Goal: Use online tool/utility: Utilize a website feature to perform a specific function

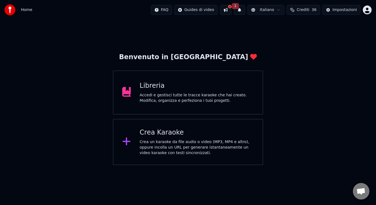
click at [169, 138] on div "Crea Karaoke Crea un karaoke da file audio o video (MP3, MP4 e altro), oppure i…" at bounding box center [196, 142] width 114 height 28
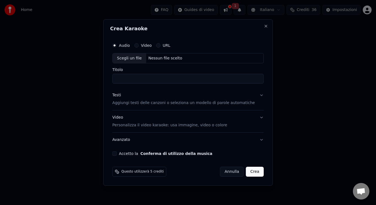
click at [146, 58] on div "Scegli un file" at bounding box center [130, 58] width 34 height 10
drag, startPoint x: 208, startPoint y: 80, endPoint x: 182, endPoint y: 79, distance: 26.1
click at [182, 79] on input "**********" at bounding box center [187, 79] width 151 height 10
click at [151, 80] on input "**********" at bounding box center [187, 79] width 151 height 10
click at [174, 77] on input "**********" at bounding box center [187, 79] width 151 height 10
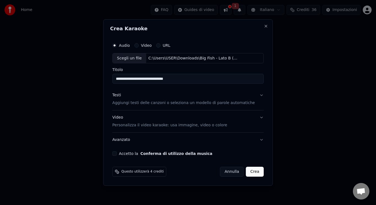
type input "**********"
click at [117, 153] on button "Accetto la Conferma di utilizzo della musica" at bounding box center [114, 153] width 4 height 4
click at [136, 127] on p "Personalizza il video karaoke: usa immagine, video o colore" at bounding box center [169, 125] width 115 height 6
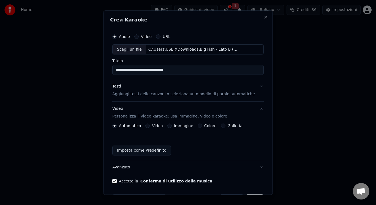
click at [150, 125] on button "Video" at bounding box center [147, 126] width 4 height 4
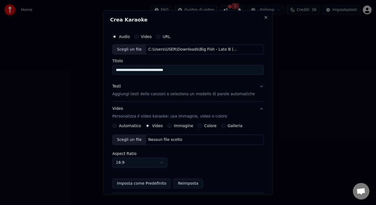
click at [137, 143] on div "Scegli un file" at bounding box center [130, 140] width 34 height 10
click at [170, 94] on p "Aggiungi testi delle canzoni o seleziona un modello di parole automatiche" at bounding box center [183, 94] width 143 height 6
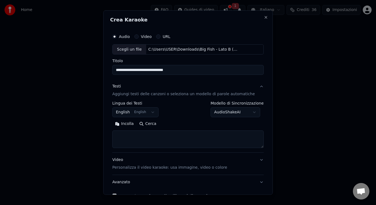
click at [135, 110] on button "English English" at bounding box center [135, 112] width 46 height 10
drag, startPoint x: 145, startPoint y: 133, endPoint x: 126, endPoint y: 125, distance: 20.6
click at [126, 125] on div "Incolla Cerca" at bounding box center [187, 133] width 151 height 29
click at [126, 125] on button "Incolla" at bounding box center [124, 123] width 24 height 9
click at [172, 123] on button "Espandi" at bounding box center [176, 123] width 27 height 9
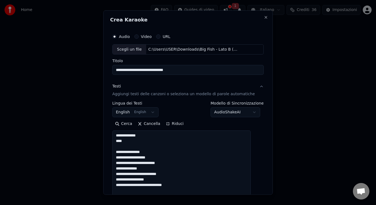
drag, startPoint x: 151, startPoint y: 151, endPoint x: 121, endPoint y: 132, distance: 35.1
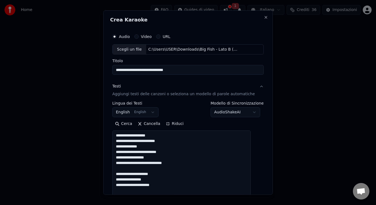
drag, startPoint x: 165, startPoint y: 176, endPoint x: 144, endPoint y: 170, distance: 21.8
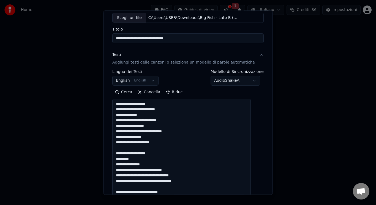
scroll to position [43, 0]
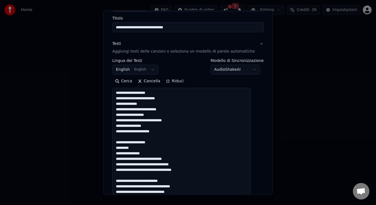
drag, startPoint x: 160, startPoint y: 141, endPoint x: 148, endPoint y: 138, distance: 12.4
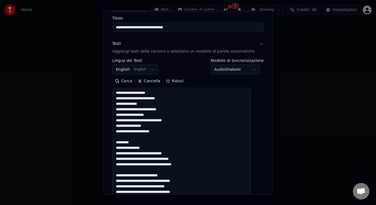
drag, startPoint x: 181, startPoint y: 176, endPoint x: 156, endPoint y: 172, distance: 24.7
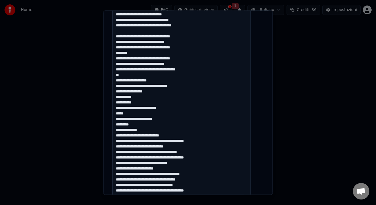
scroll to position [185, 0]
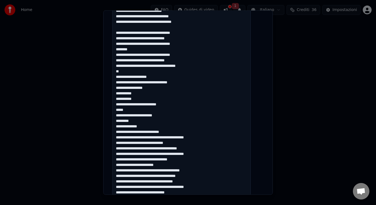
drag, startPoint x: 120, startPoint y: 120, endPoint x: 153, endPoint y: 127, distance: 33.9
click at [153, 127] on textarea at bounding box center [181, 175] width 138 height 461
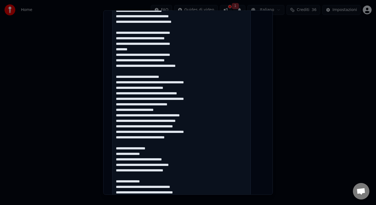
drag, startPoint x: 182, startPoint y: 141, endPoint x: 169, endPoint y: 139, distance: 13.5
click at [169, 139] on textarea at bounding box center [181, 175] width 138 height 461
drag, startPoint x: 182, startPoint y: 106, endPoint x: 160, endPoint y: 106, distance: 22.0
click at [160, 106] on textarea at bounding box center [181, 175] width 138 height 461
drag, startPoint x: 160, startPoint y: 150, endPoint x: 150, endPoint y: 144, distance: 10.9
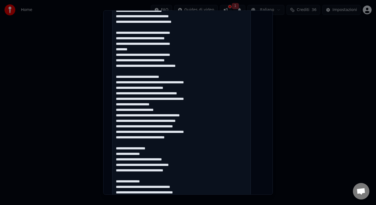
click at [150, 144] on textarea at bounding box center [181, 175] width 138 height 461
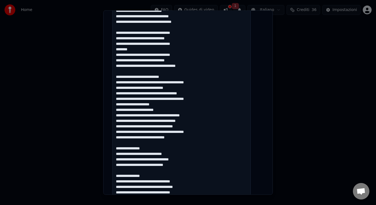
drag, startPoint x: 157, startPoint y: 177, endPoint x: 140, endPoint y: 172, distance: 17.9
click at [140, 172] on textarea at bounding box center [181, 175] width 138 height 461
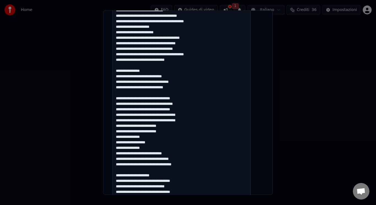
scroll to position [268, 0]
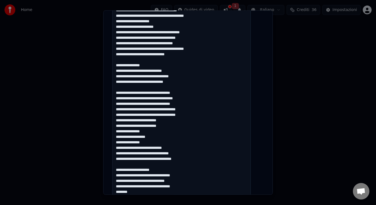
drag, startPoint x: 157, startPoint y: 138, endPoint x: 119, endPoint y: 138, distance: 37.7
click at [119, 138] on textarea at bounding box center [181, 92] width 138 height 461
drag, startPoint x: 168, startPoint y: 169, endPoint x: 150, endPoint y: 164, distance: 19.0
click at [150, 164] on textarea at bounding box center [181, 92] width 138 height 461
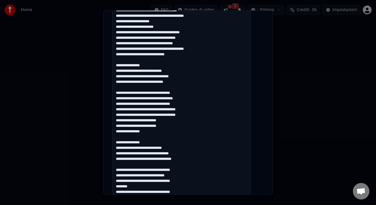
scroll to position [279, 0]
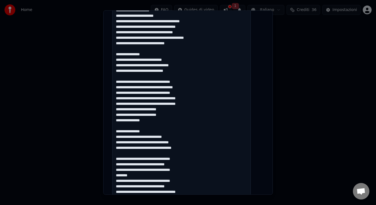
type textarea "**********"
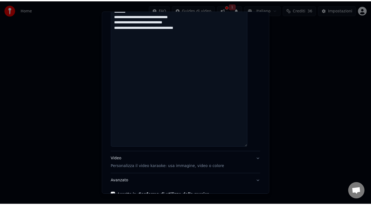
scroll to position [476, 0]
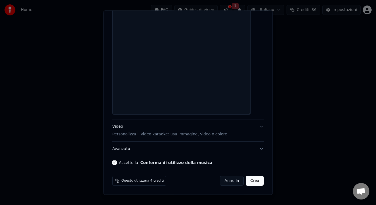
click at [249, 180] on button "Crea" at bounding box center [255, 181] width 18 height 10
select select "**"
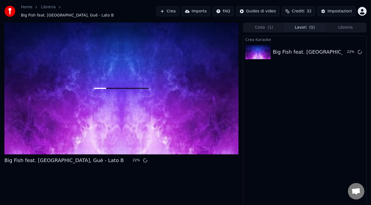
click at [303, 73] on div "Crea Karaoke Big Fish feat. [GEOGRAPHIC_DATA], Guè - Lato B 22 %" at bounding box center [305, 123] width 124 height 174
